Goal: Information Seeking & Learning: Check status

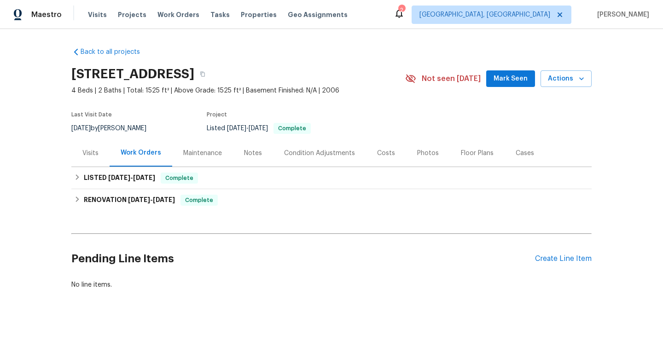
click at [102, 130] on div "[DATE] by [PERSON_NAME]" at bounding box center [114, 128] width 86 height 11
copy div "[DATE] by [PERSON_NAME]"
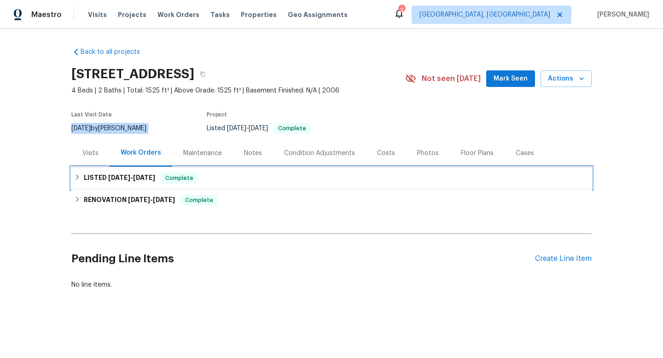
click at [117, 179] on span "[DATE]" at bounding box center [119, 178] width 22 height 6
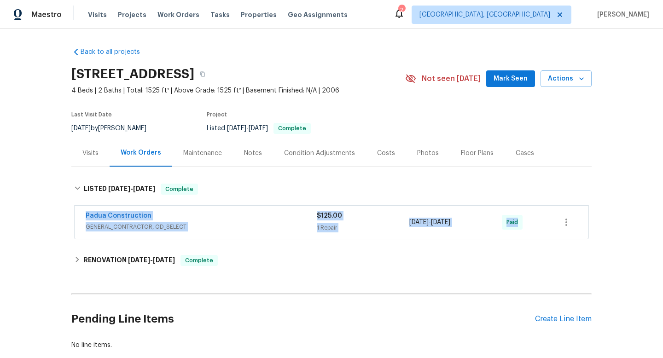
drag, startPoint x: 82, startPoint y: 214, endPoint x: 593, endPoint y: 213, distance: 511.7
click at [595, 216] on div "Back to all projects [STREET_ADDRESS] 4 Beds | 2 Baths | Total: 1525 ft² | Abov…" at bounding box center [331, 193] width 663 height 329
copy div "Padua Construction GENERAL_CONTRACTOR, OD_SELECT $125.00 1 Repair [DATE] - [DAT…"
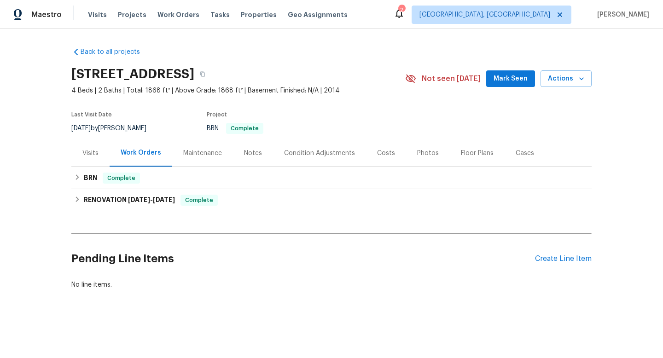
click at [118, 124] on div "[DATE] by [PERSON_NAME]" at bounding box center [114, 128] width 86 height 11
copy div "[DATE] by [PERSON_NAME]"
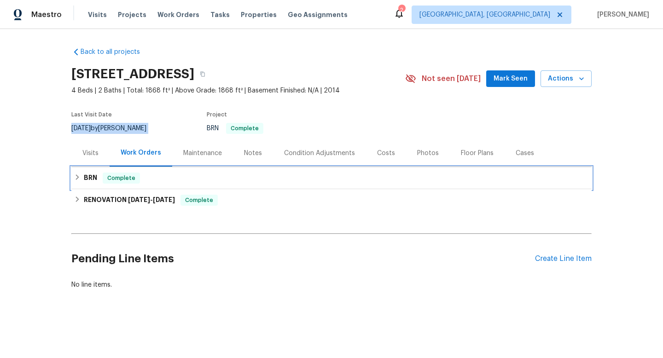
click at [104, 185] on div "BRN Complete" at bounding box center [331, 178] width 520 height 22
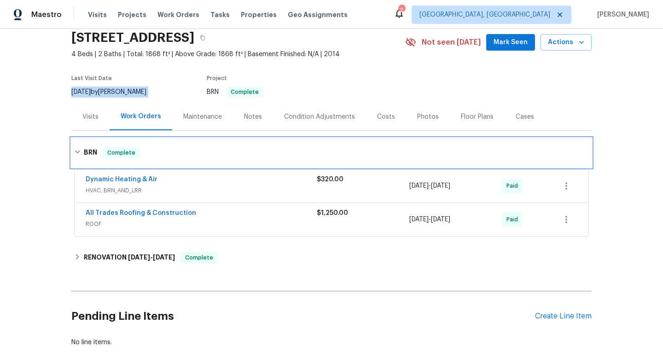
scroll to position [53, 0]
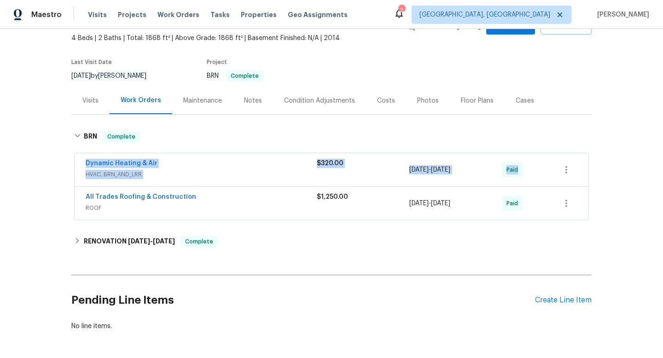
drag, startPoint x: 82, startPoint y: 162, endPoint x: 548, endPoint y: 166, distance: 465.7
click at [548, 167] on div "Dynamic Heating & Air HVAC, BRN_AND_LRR $320.00 [DATE] - [DATE] Paid" at bounding box center [332, 169] width 514 height 33
copy div "Dynamic Heating & Air HVAC, BRN_AND_LRR $320.00 [DATE] - [DATE] Paid"
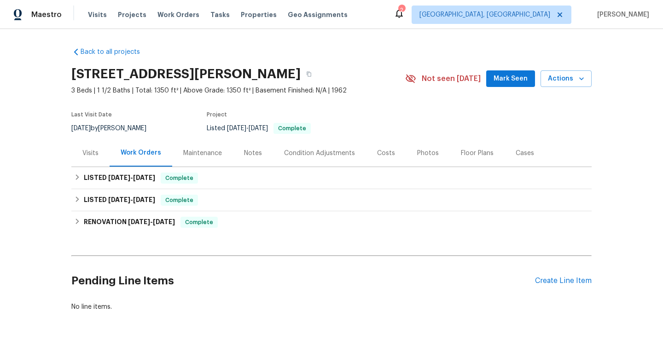
click at [115, 125] on div "9/6/2025 by Dominic Herron" at bounding box center [114, 128] width 86 height 11
copy div "9/6/2025 by Dominic Herron"
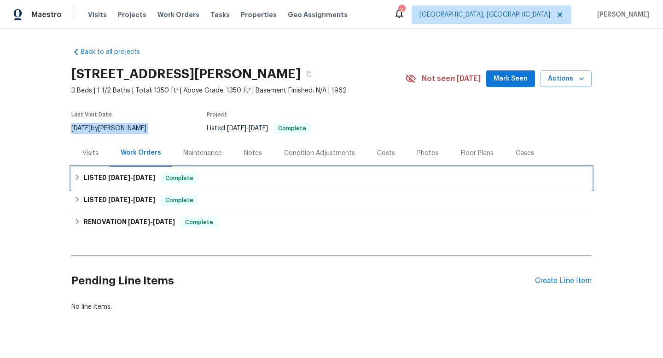
click at [100, 188] on div "LISTED 9/3/25 - 9/5/25 Complete" at bounding box center [331, 178] width 520 height 22
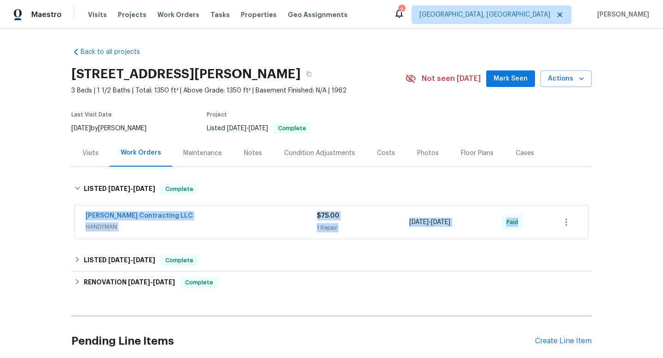
drag, startPoint x: 79, startPoint y: 212, endPoint x: 517, endPoint y: 221, distance: 438.1
click at [517, 221] on div "Solano Contracting LLC HANDYMAN $75.00 1 Repair 9/5/2025 - 9/5/2025 Paid" at bounding box center [332, 222] width 514 height 33
copy div "Solano Contracting LLC HANDYMAN $75.00 1 Repair 9/5/2025 - 9/5/2025 Paid"
